Goal: Book appointment/travel/reservation

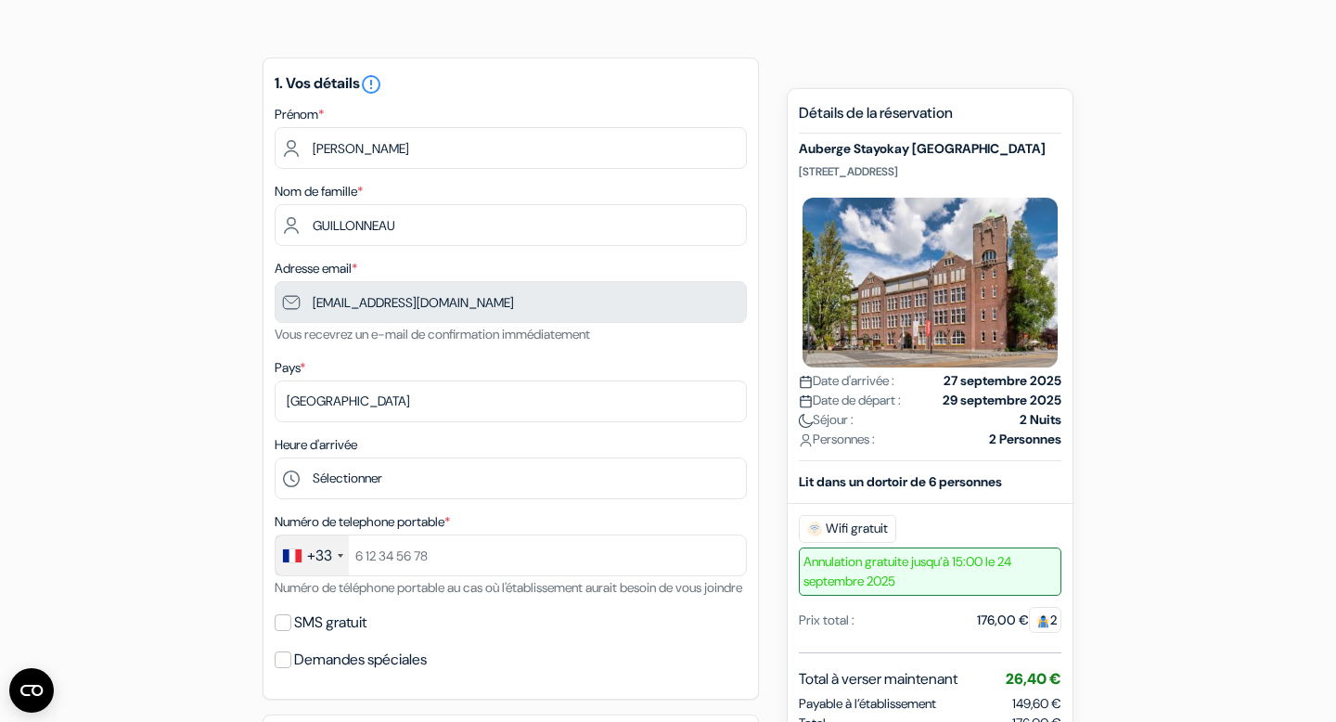
scroll to position [144, 0]
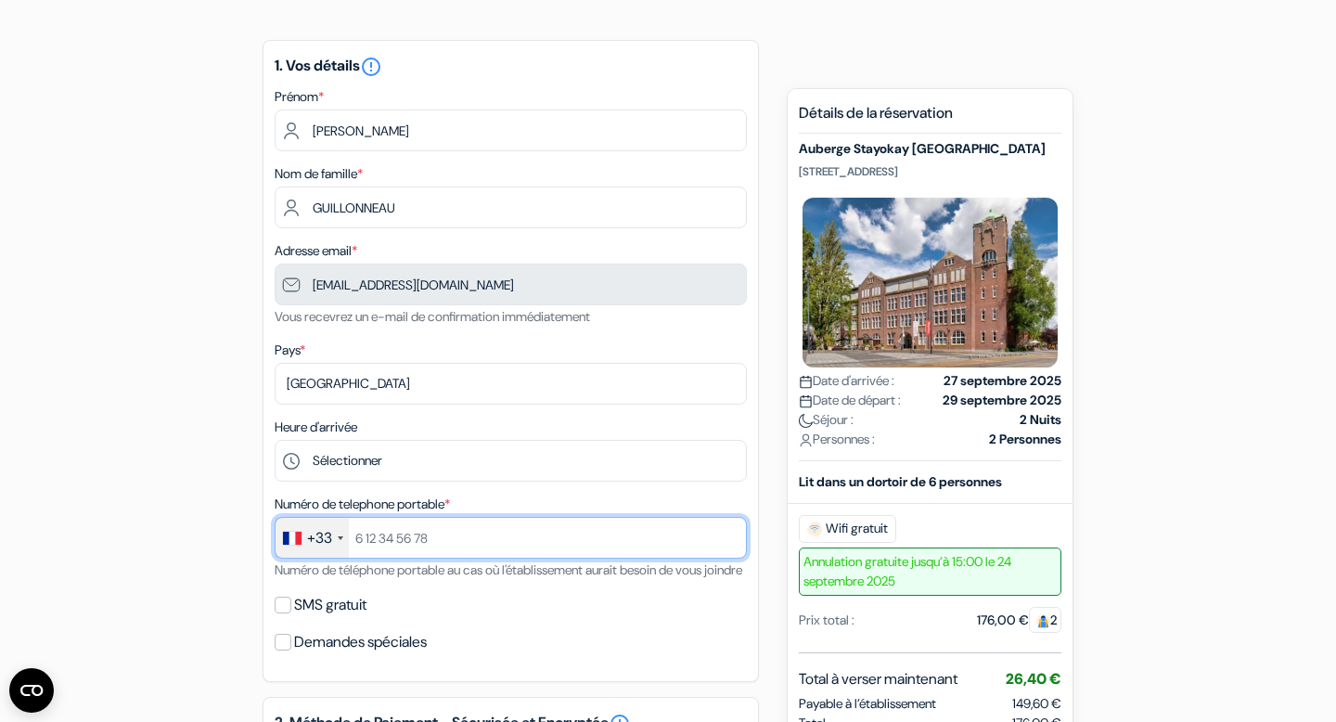
click at [437, 535] on input "text" at bounding box center [511, 538] width 472 height 42
type input "[PHONE_NUMBER]"
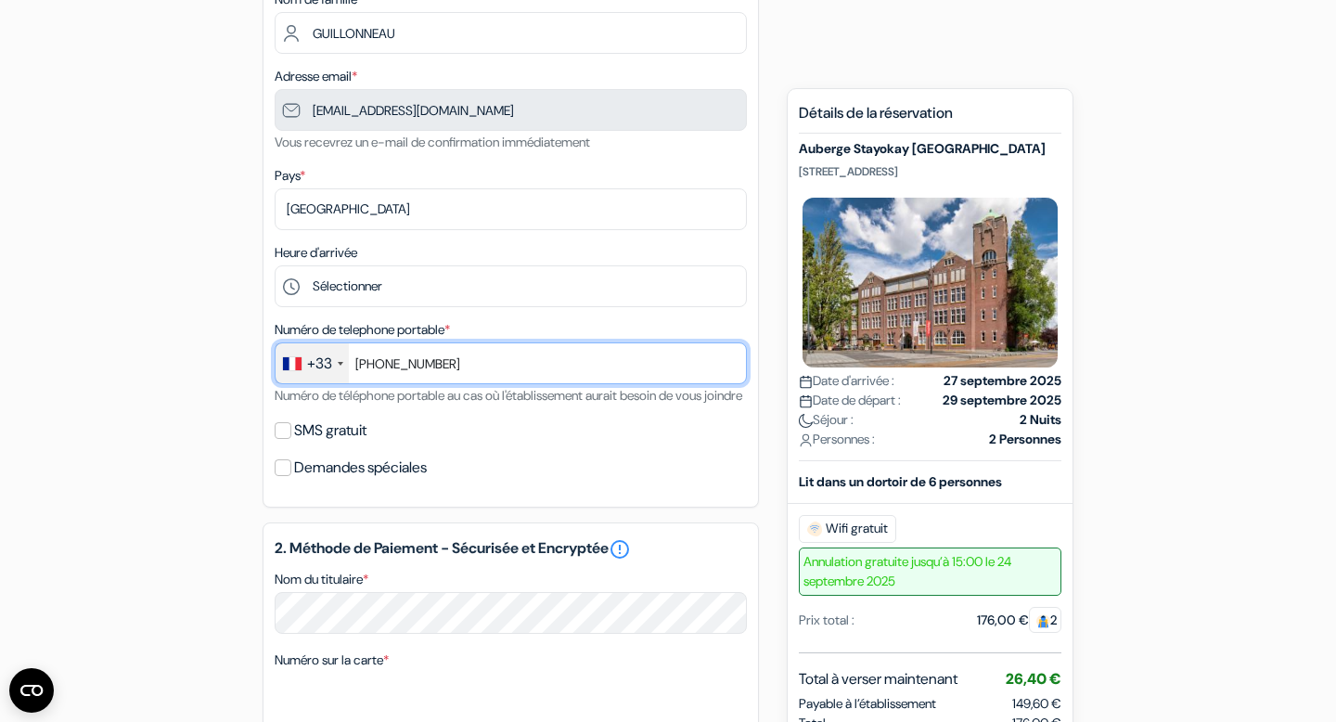
scroll to position [320, 0]
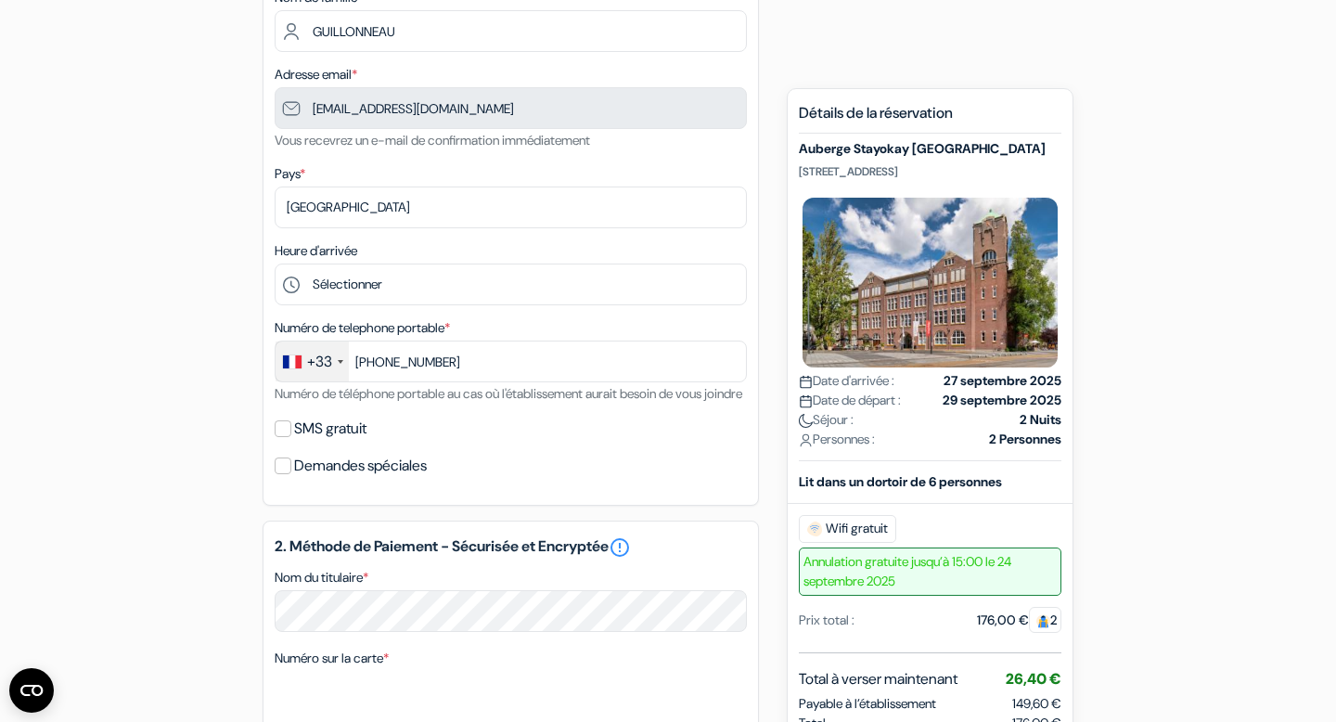
select select "07"
select select "2030"
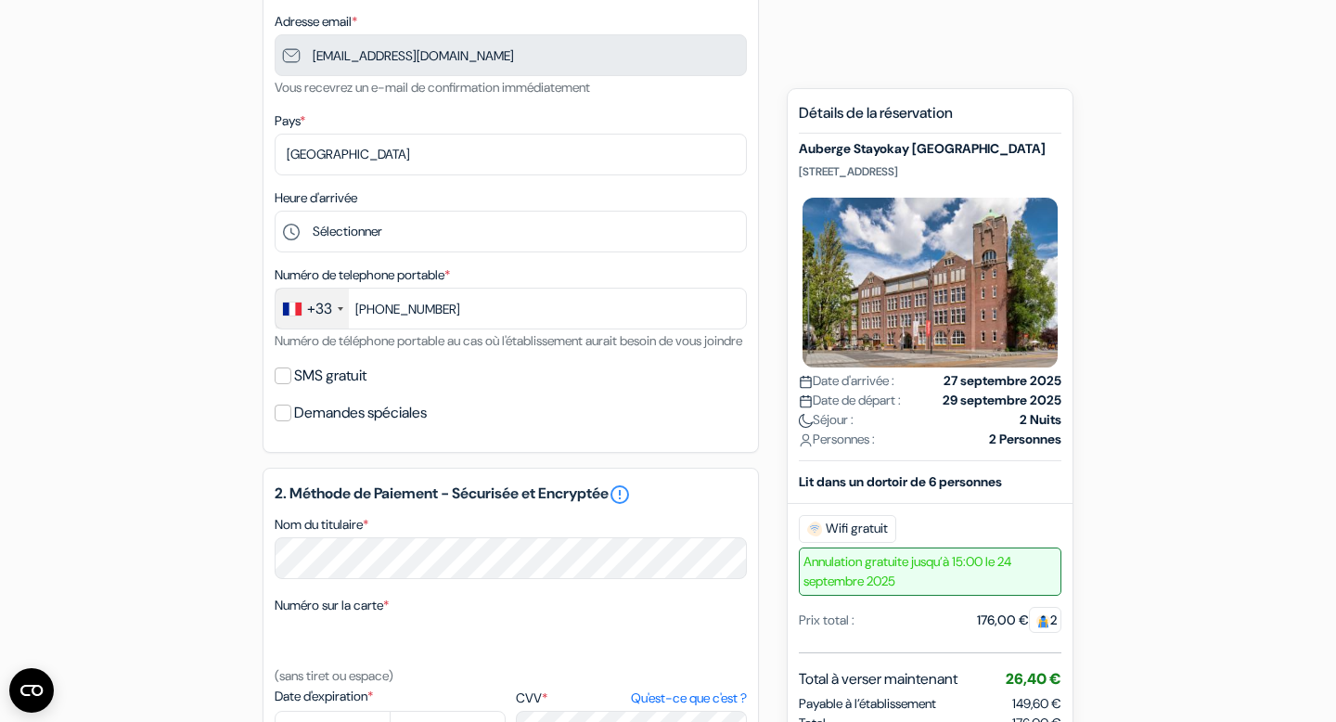
scroll to position [316, 0]
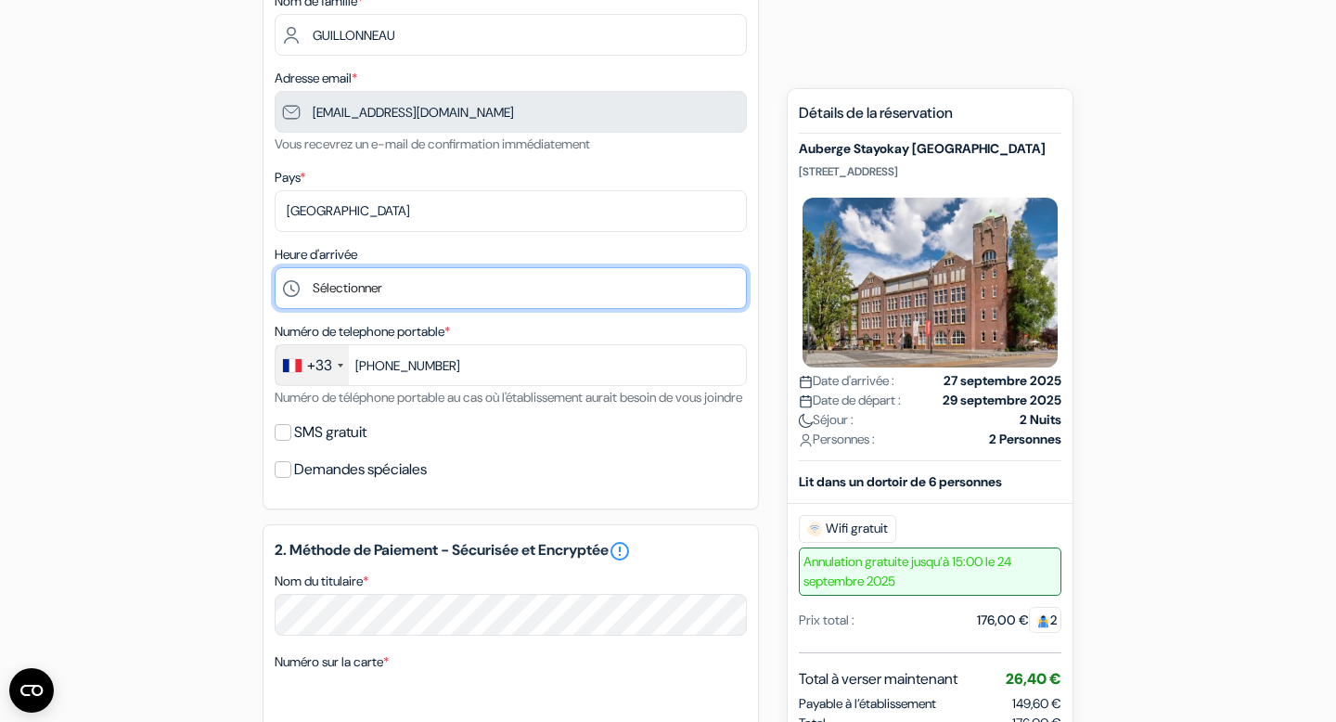
click at [369, 280] on select "Sélectionner 1:00 2:00 3:00 4:00 5:00 6:00 7:00 8:00 9:00 10:00 11:00 12:00 13:…" at bounding box center [511, 288] width 472 height 42
select select "12"
click at [275, 269] on select "Sélectionner 1:00 2:00 3:00 4:00 5:00 6:00 7:00 8:00 9:00 10:00 11:00 12:00 13:…" at bounding box center [511, 288] width 472 height 42
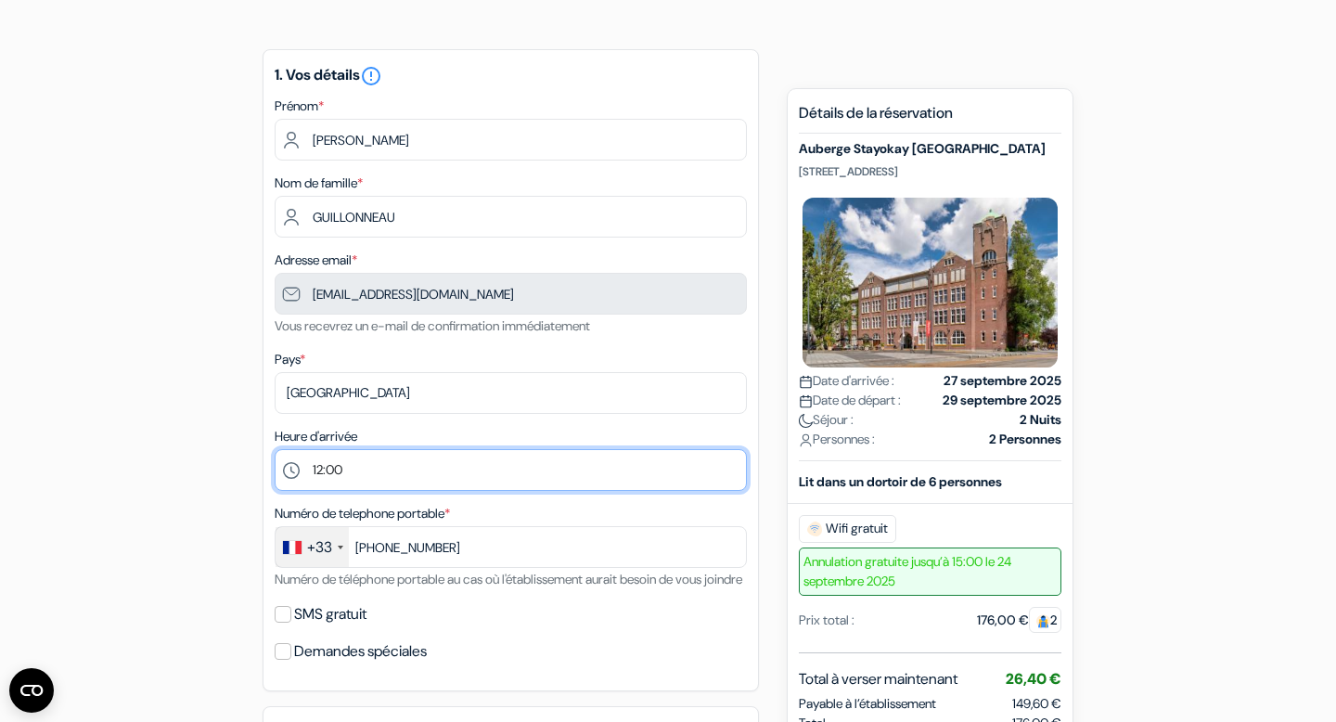
scroll to position [126, 0]
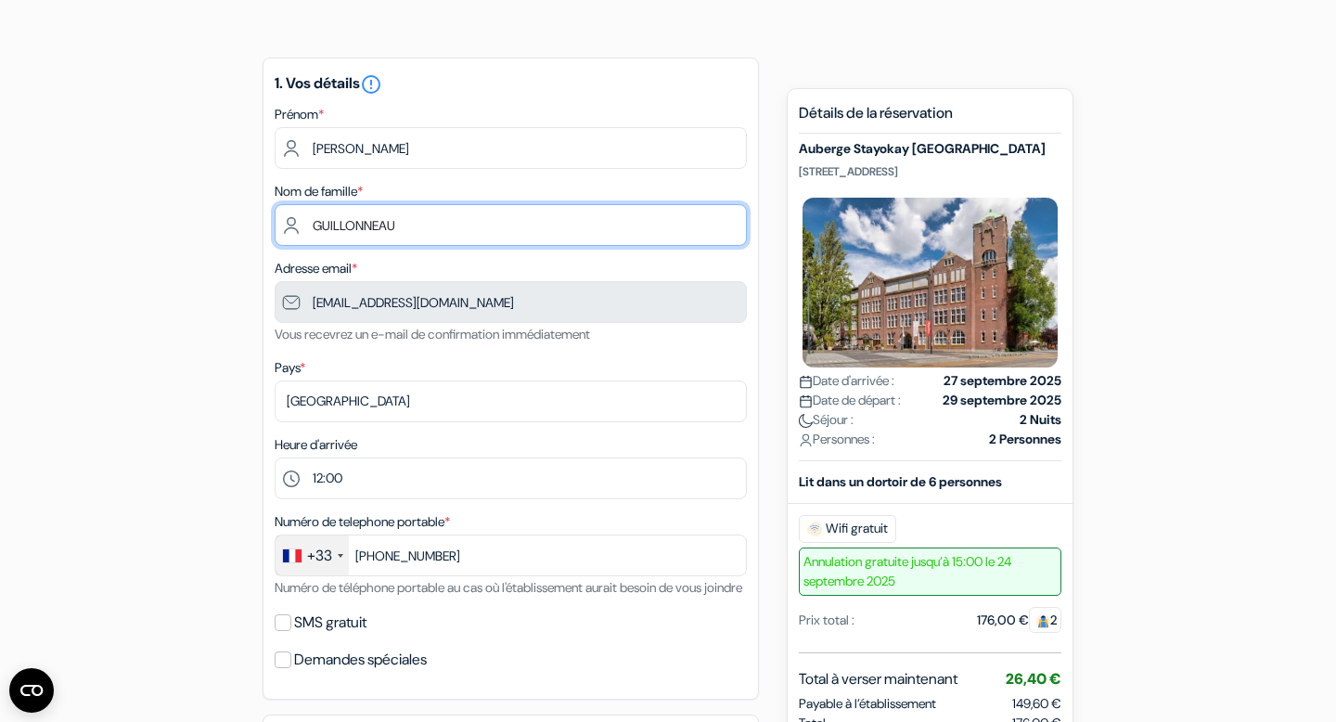
click at [308, 235] on input "GUILLONNEAU" at bounding box center [511, 225] width 472 height 42
click at [316, 227] on input "GUILLONNEAU" at bounding box center [511, 225] width 472 height 42
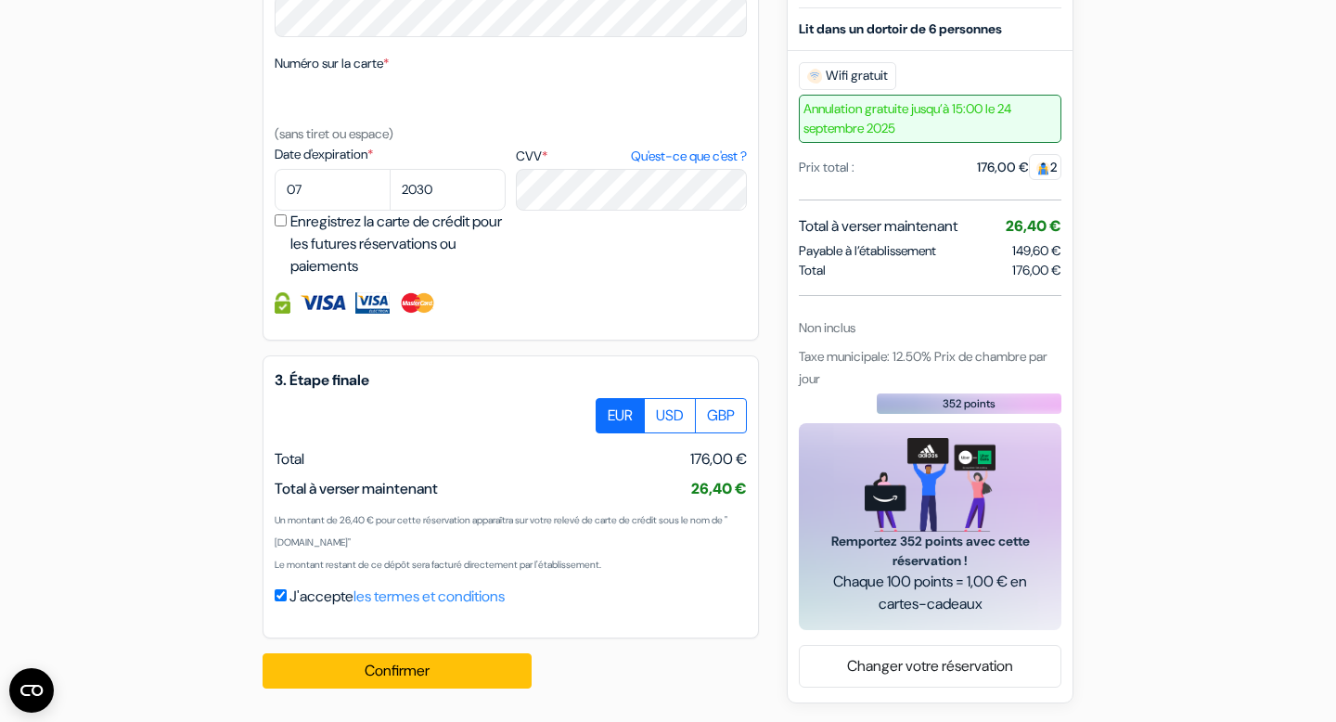
scroll to position [941, 0]
type input "[PERSON_NAME]"
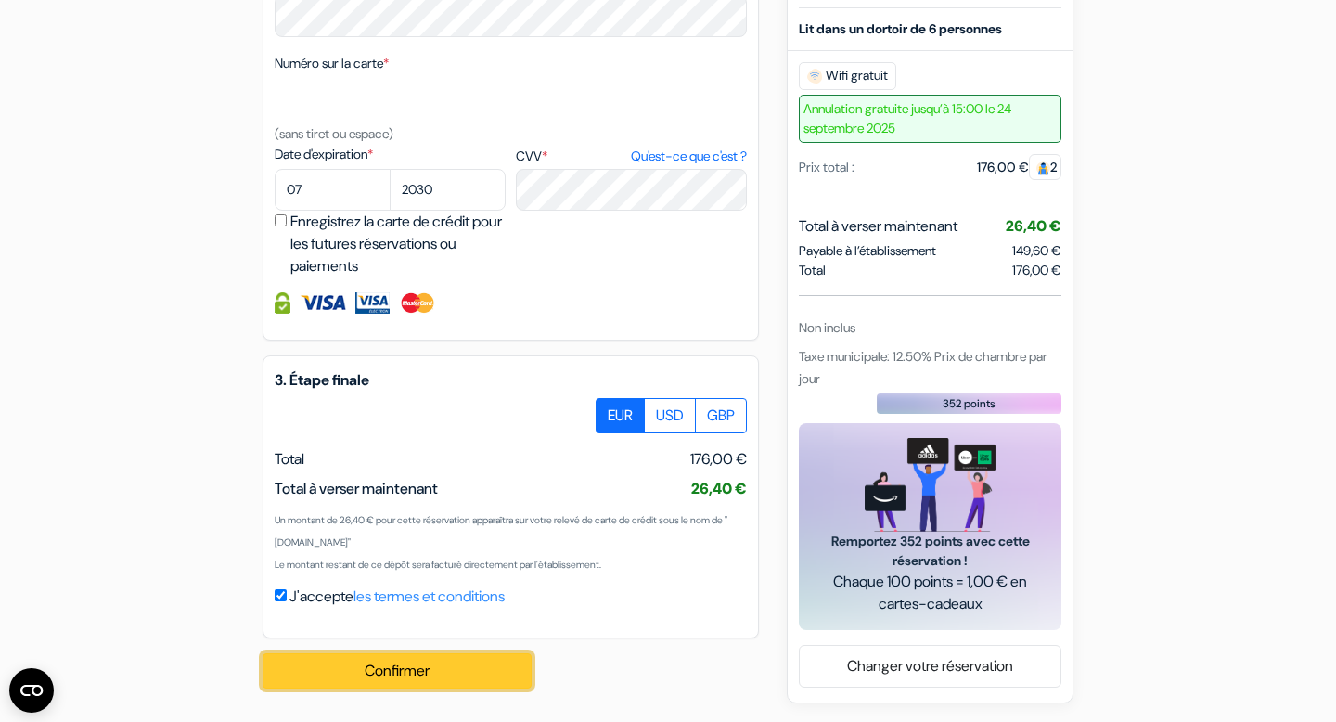
click at [328, 673] on button "Confirmer Loading..." at bounding box center [397, 670] width 269 height 35
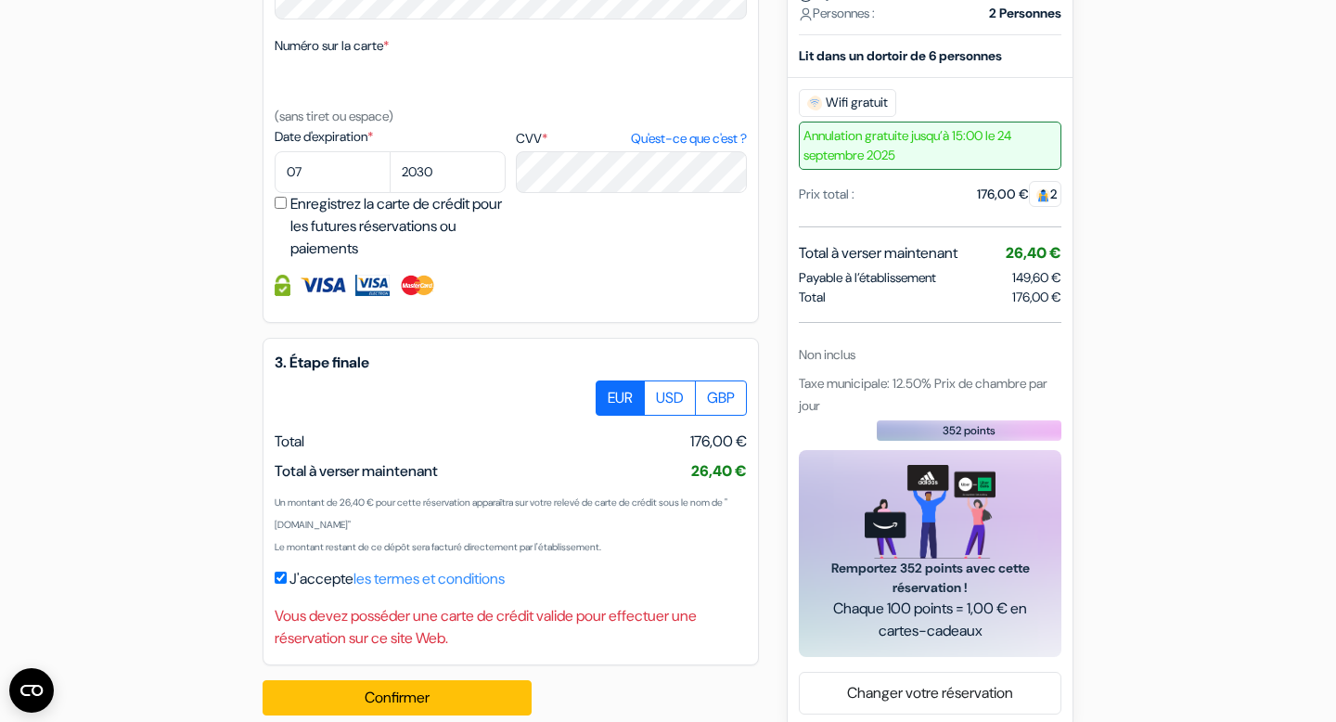
scroll to position [986, 0]
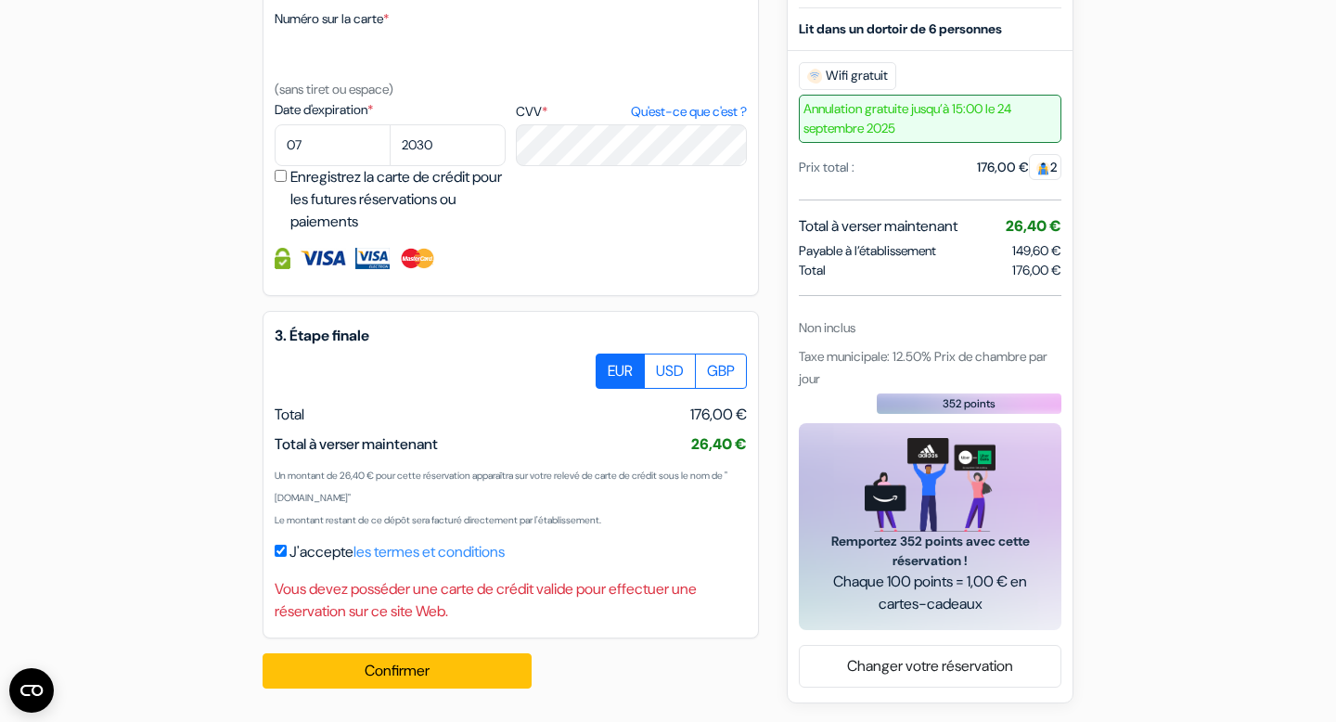
click at [441, 647] on div "Confirmer Loading... Traitement de la demande..." at bounding box center [408, 670] width 290 height 65
click at [441, 648] on div "Confirmer Loading... Traitement de la demande..." at bounding box center [408, 670] width 290 height 65
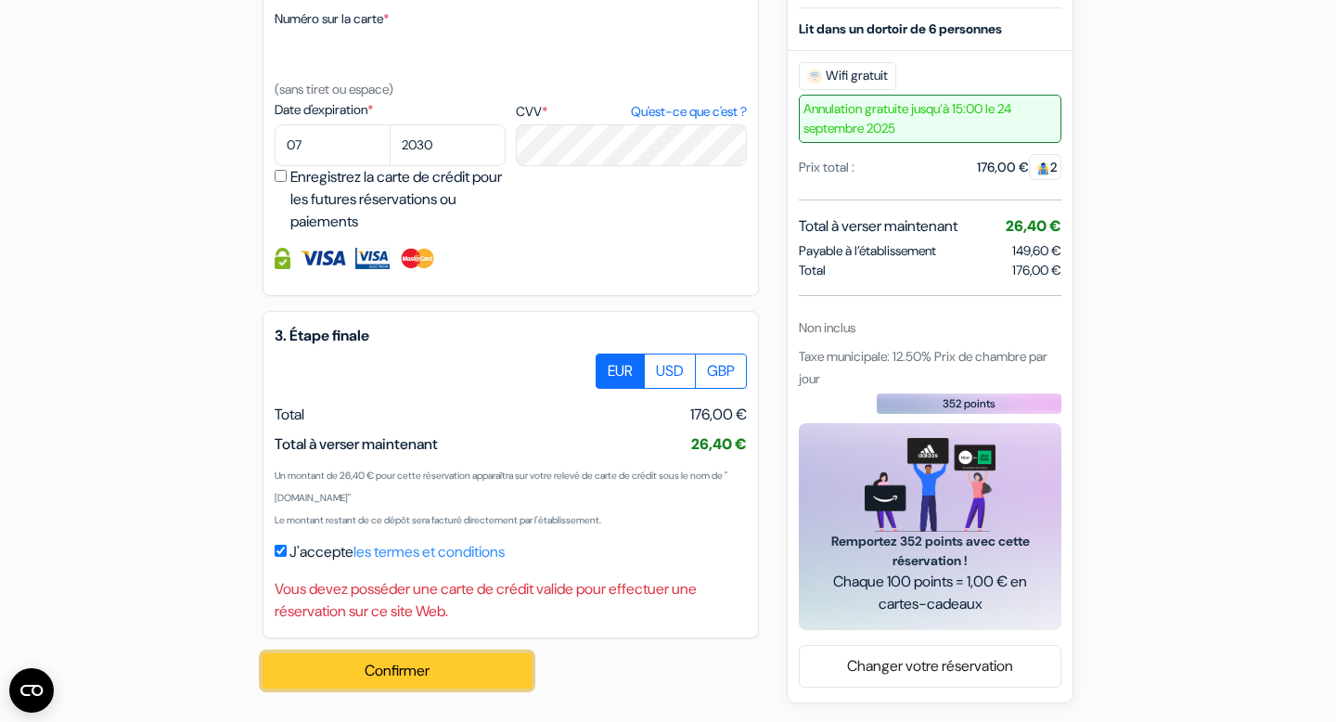
click at [440, 655] on button "Confirmer Loading..." at bounding box center [397, 670] width 269 height 35
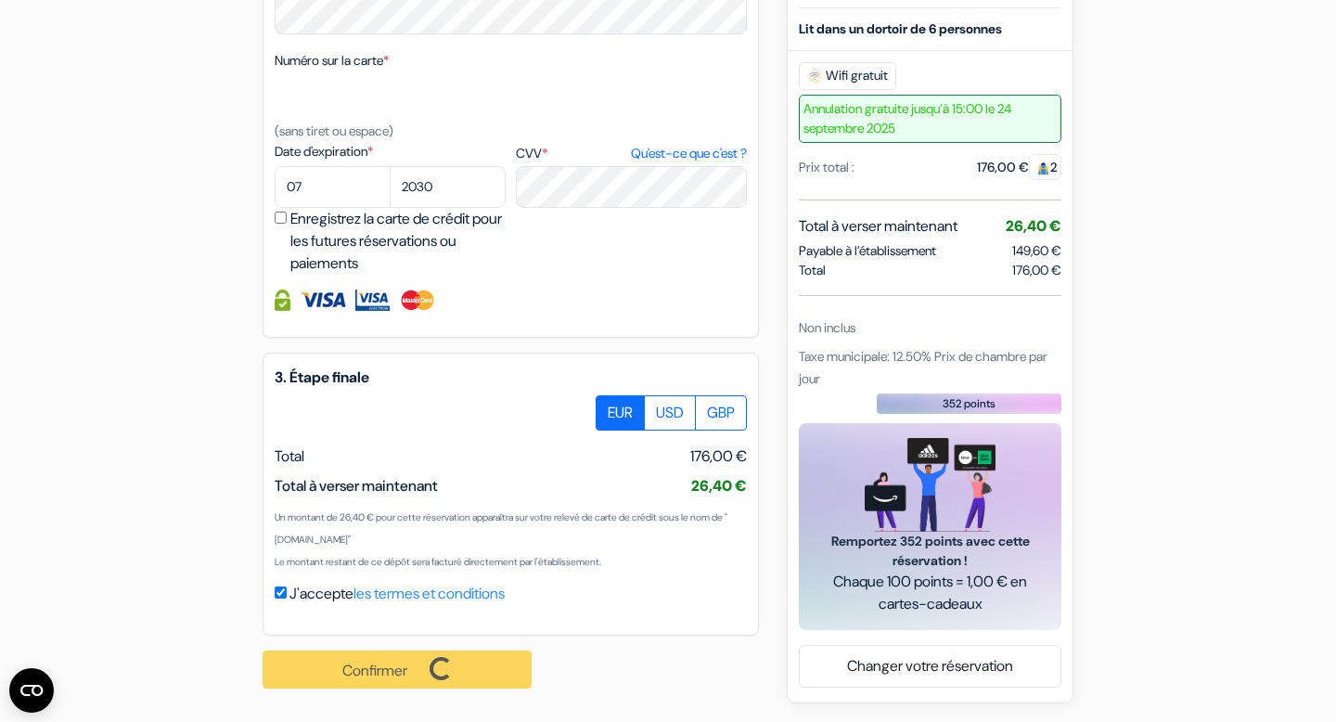
click at [440, 655] on div "Confirmer Loading... Traitement de la demande..." at bounding box center [408, 670] width 290 height 68
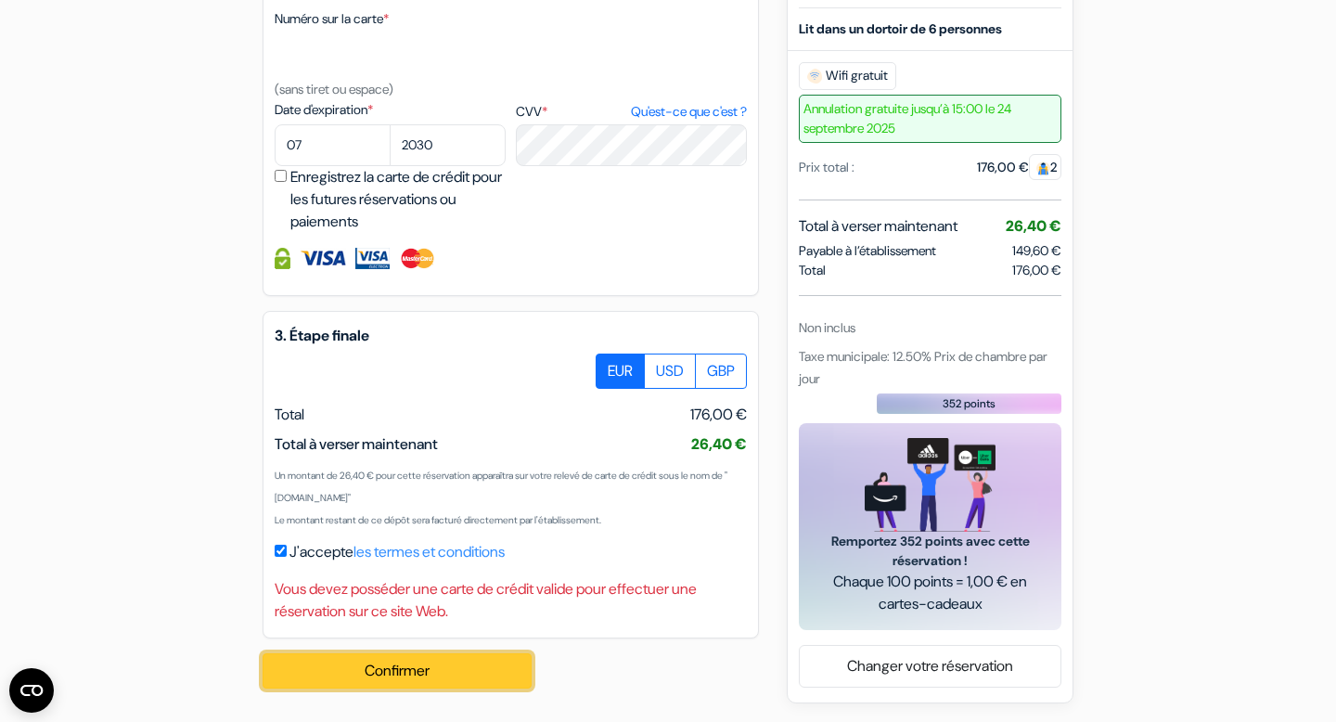
click at [440, 655] on button "Confirmer Loading..." at bounding box center [397, 670] width 269 height 35
click at [433, 661] on button "Confirmer Loading..." at bounding box center [397, 670] width 269 height 35
